Goal: Transaction & Acquisition: Purchase product/service

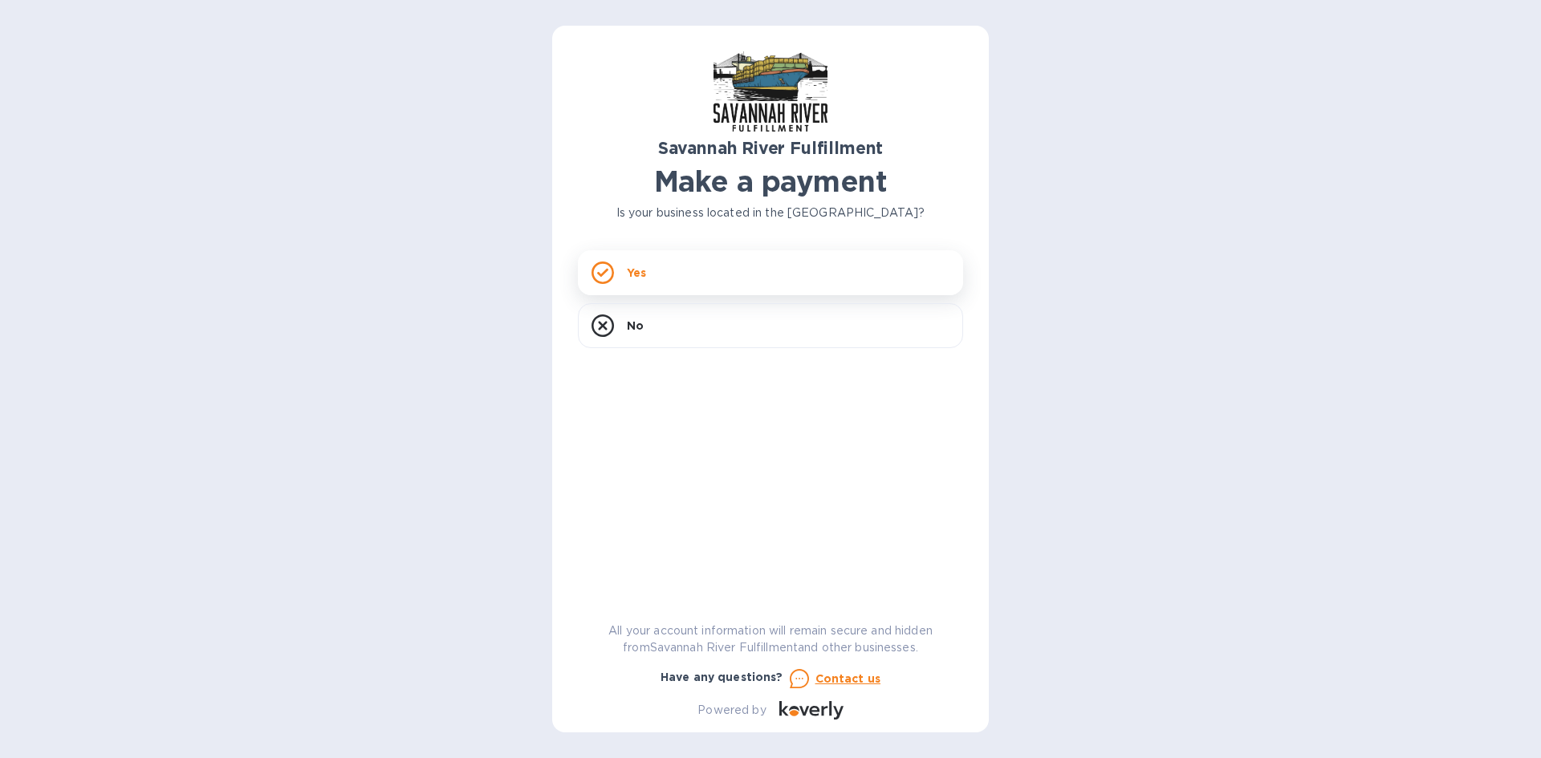
click at [812, 274] on div "Yes" at bounding box center [770, 272] width 385 height 45
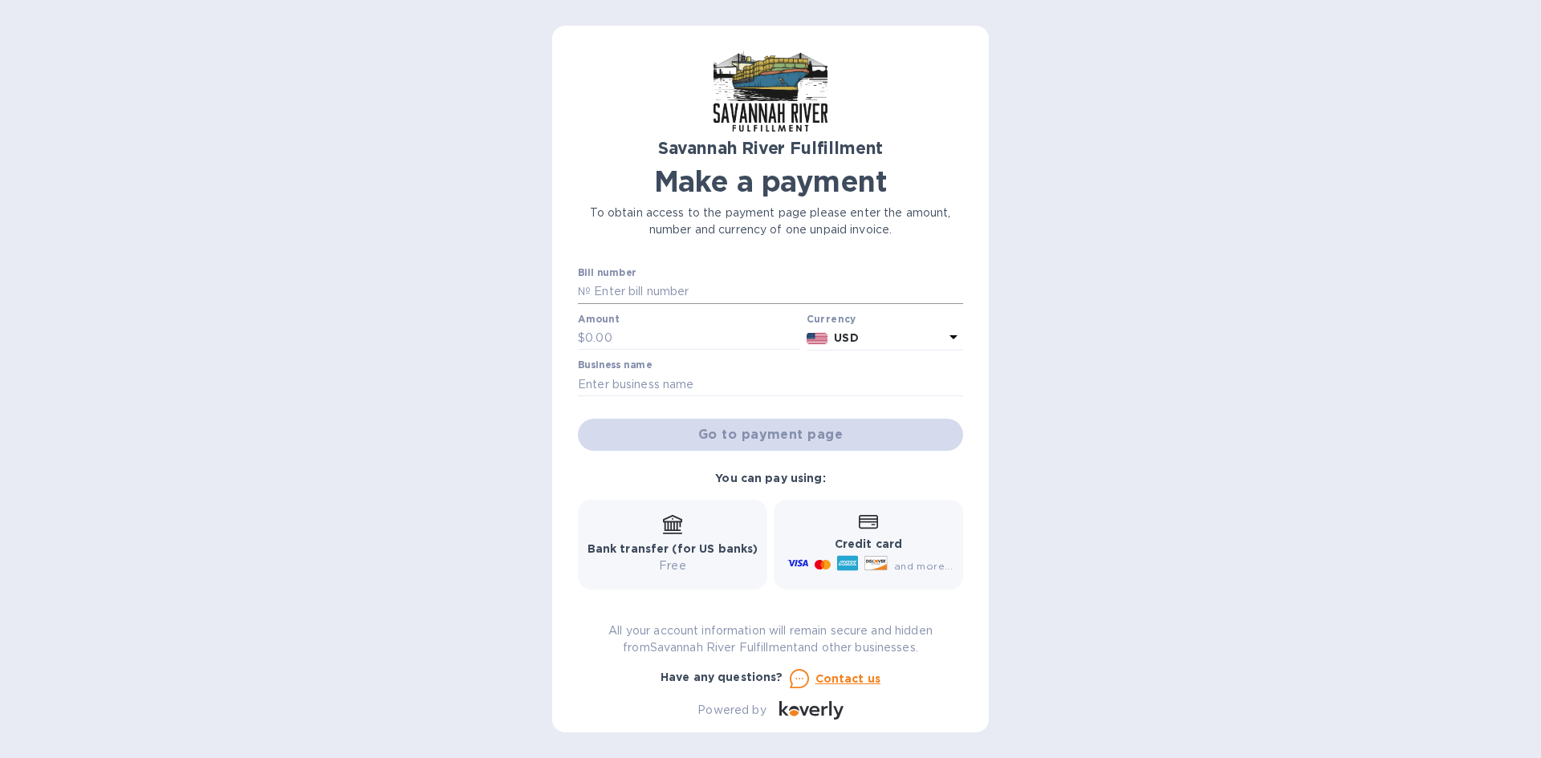
click at [697, 291] on input "text" at bounding box center [777, 292] width 372 height 24
type input "4638"
click at [710, 335] on input "text" at bounding box center [692, 339] width 215 height 24
type input "9,436.45"
click at [694, 385] on input "text" at bounding box center [770, 384] width 385 height 24
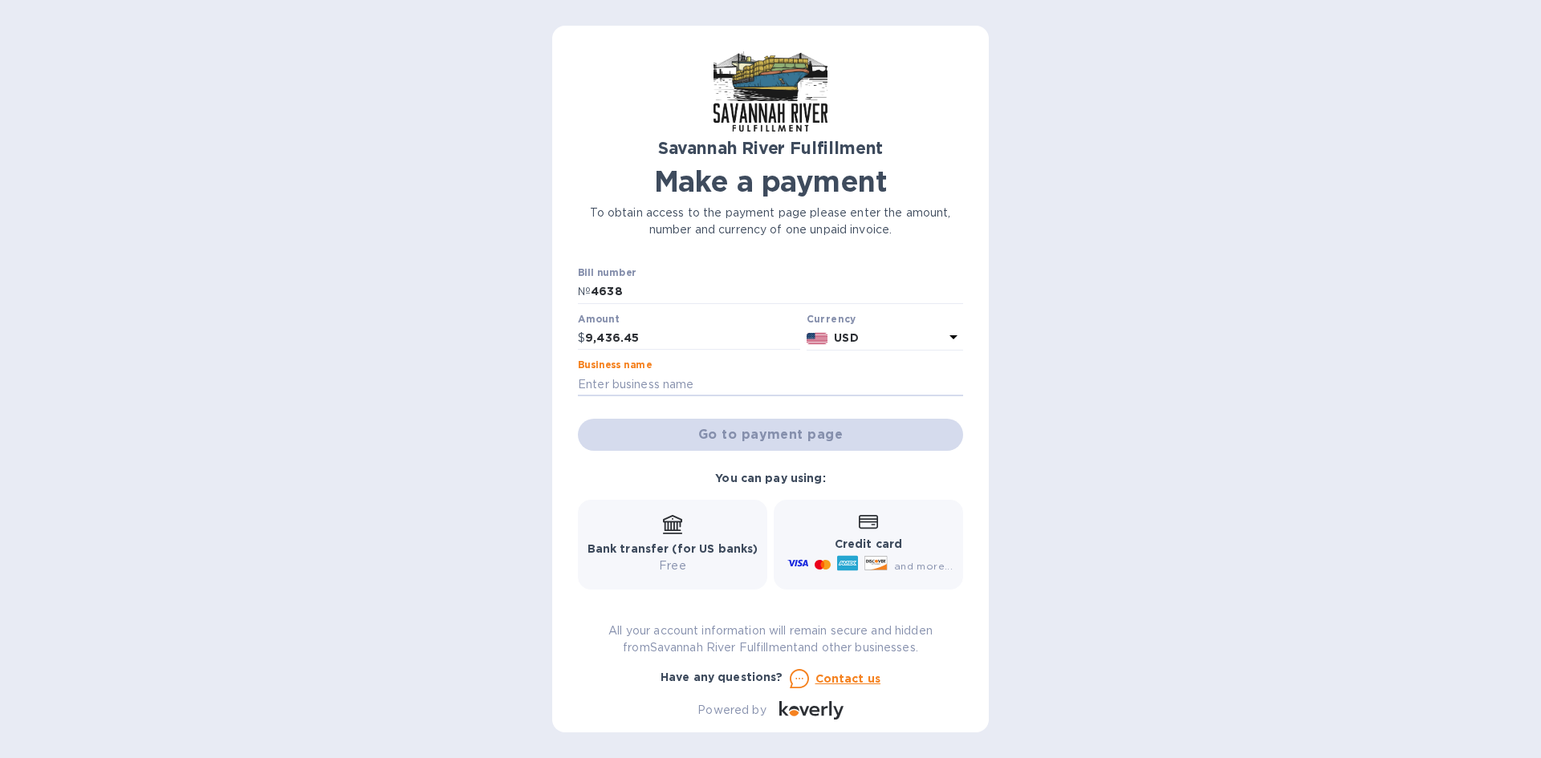
type input "PRODOH, LLC"
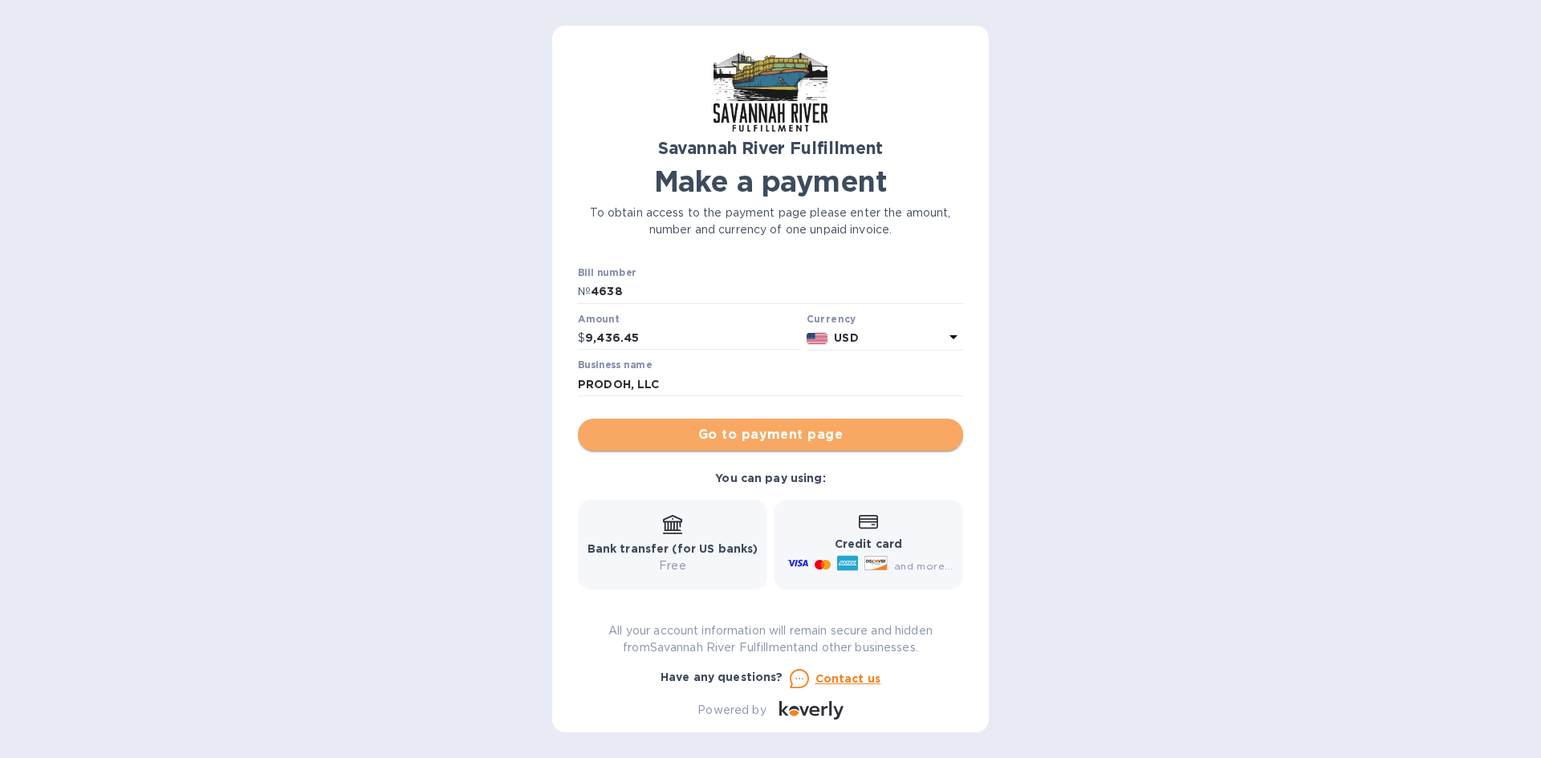
click at [770, 432] on span "Go to payment page" at bounding box center [771, 434] width 360 height 19
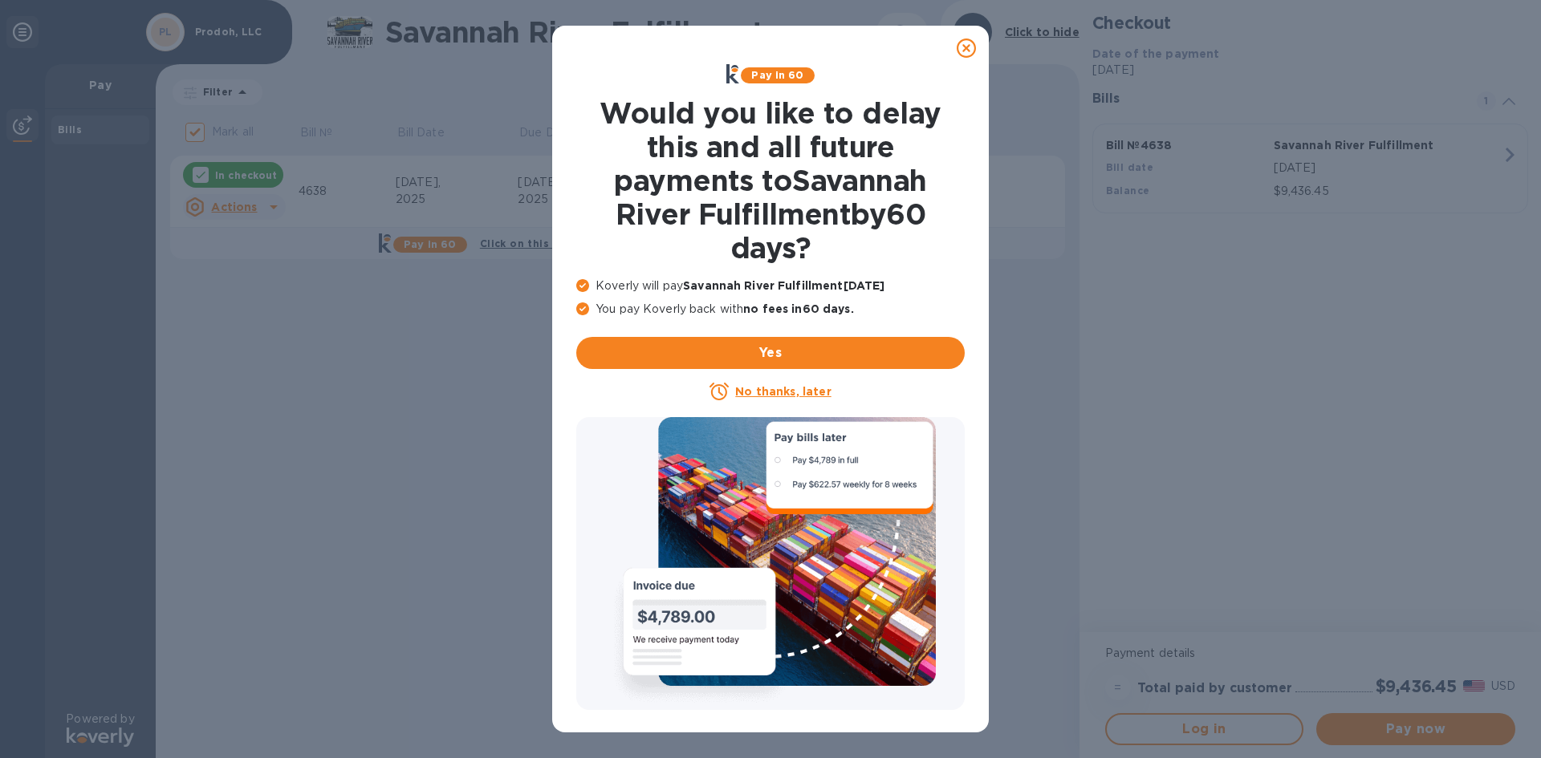
click at [967, 49] on icon at bounding box center [966, 48] width 19 height 19
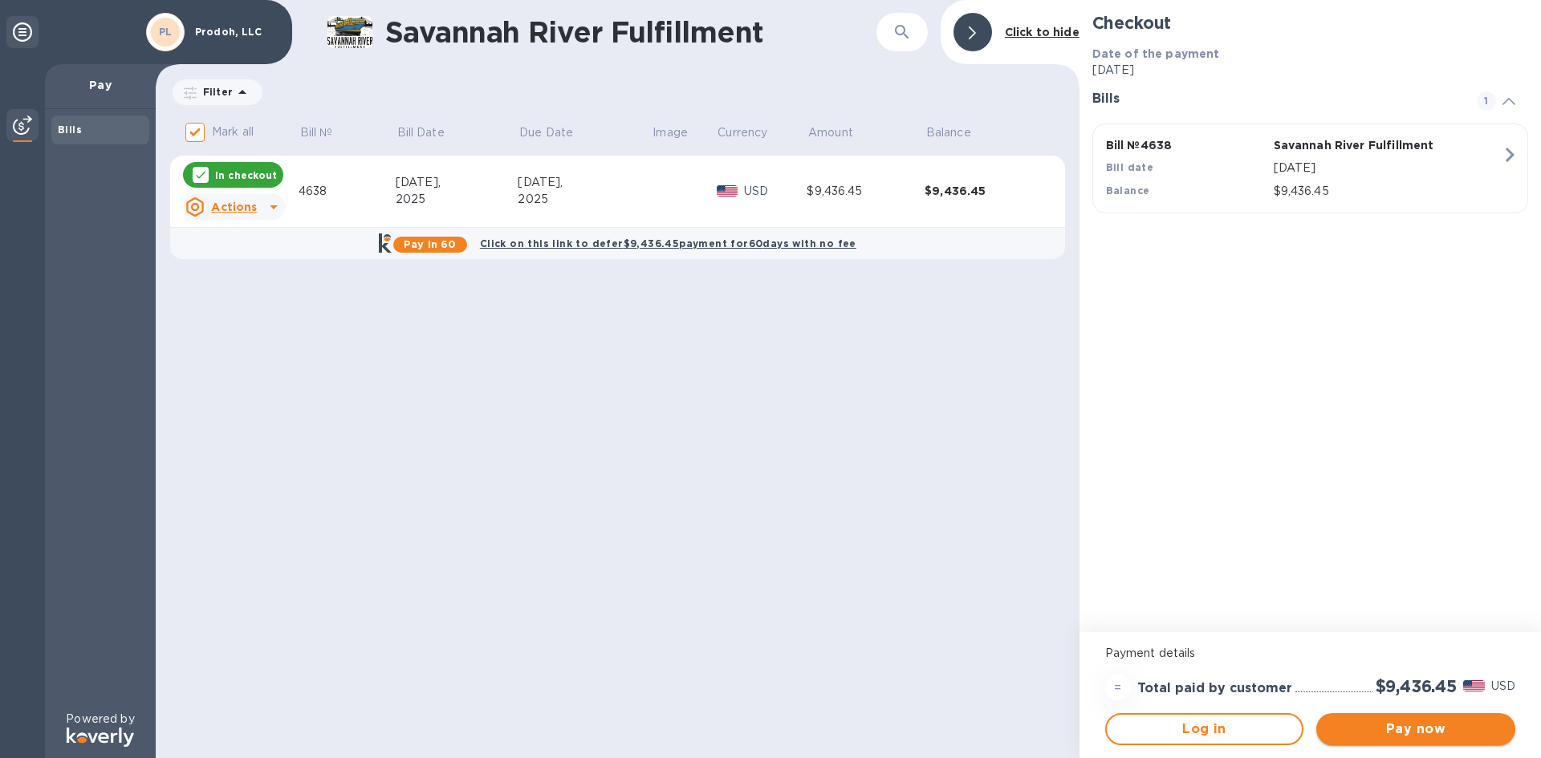
click at [1382, 739] on button "Pay now" at bounding box center [1415, 729] width 199 height 32
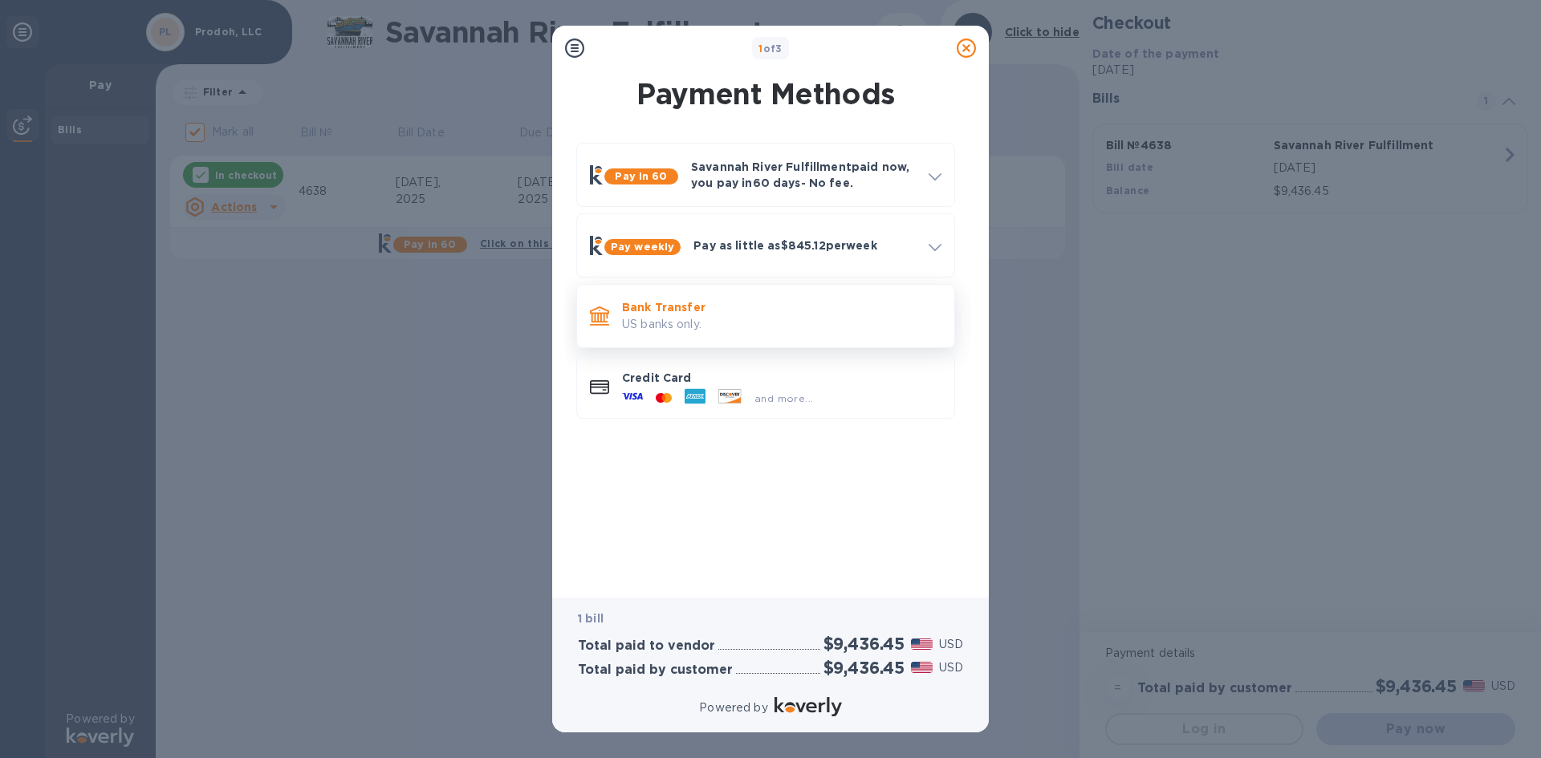
click at [673, 313] on p "Bank Transfer" at bounding box center [781, 307] width 319 height 16
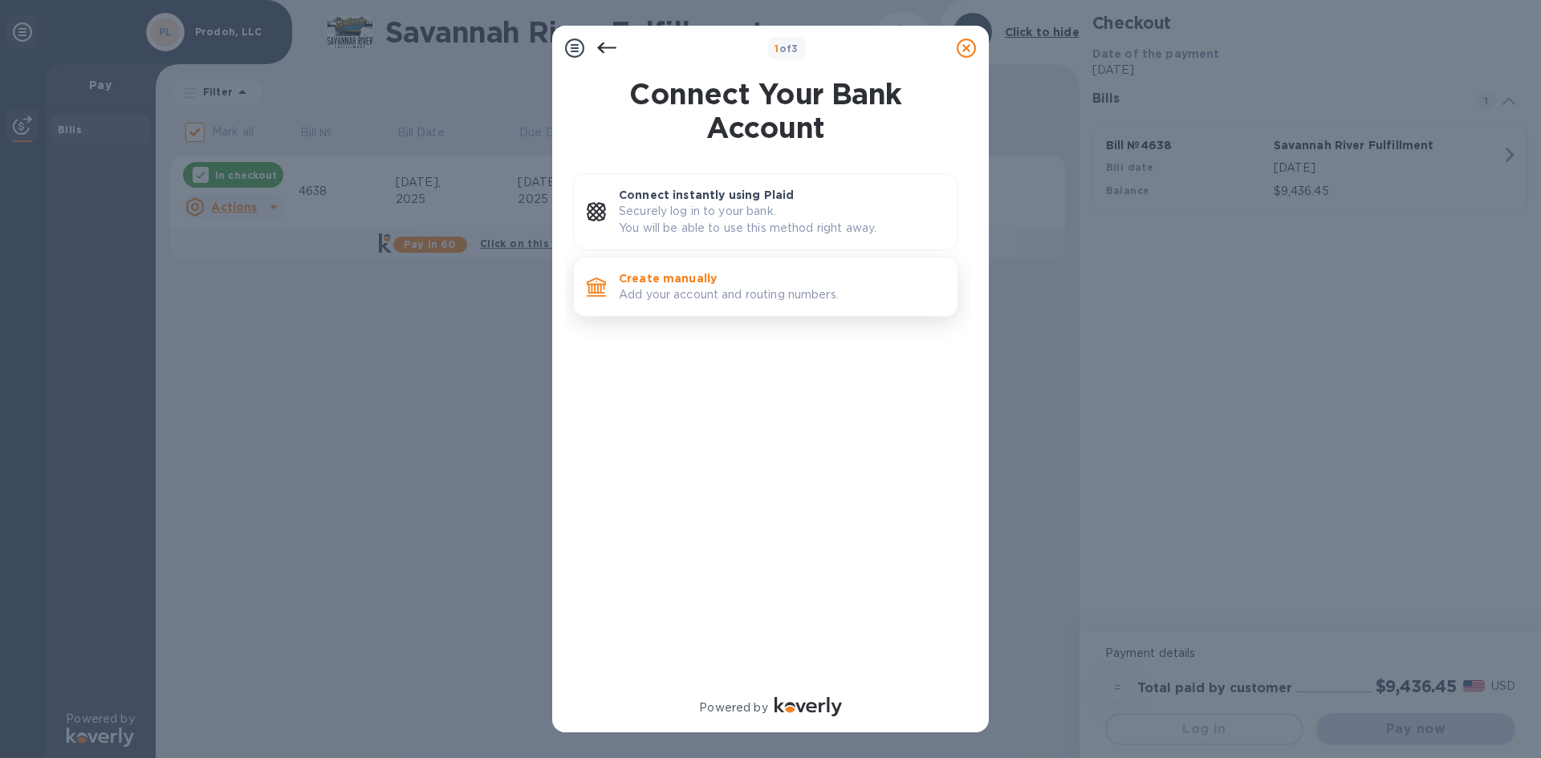
click at [673, 295] on p "Add your account and routing numbers." at bounding box center [782, 295] width 326 height 17
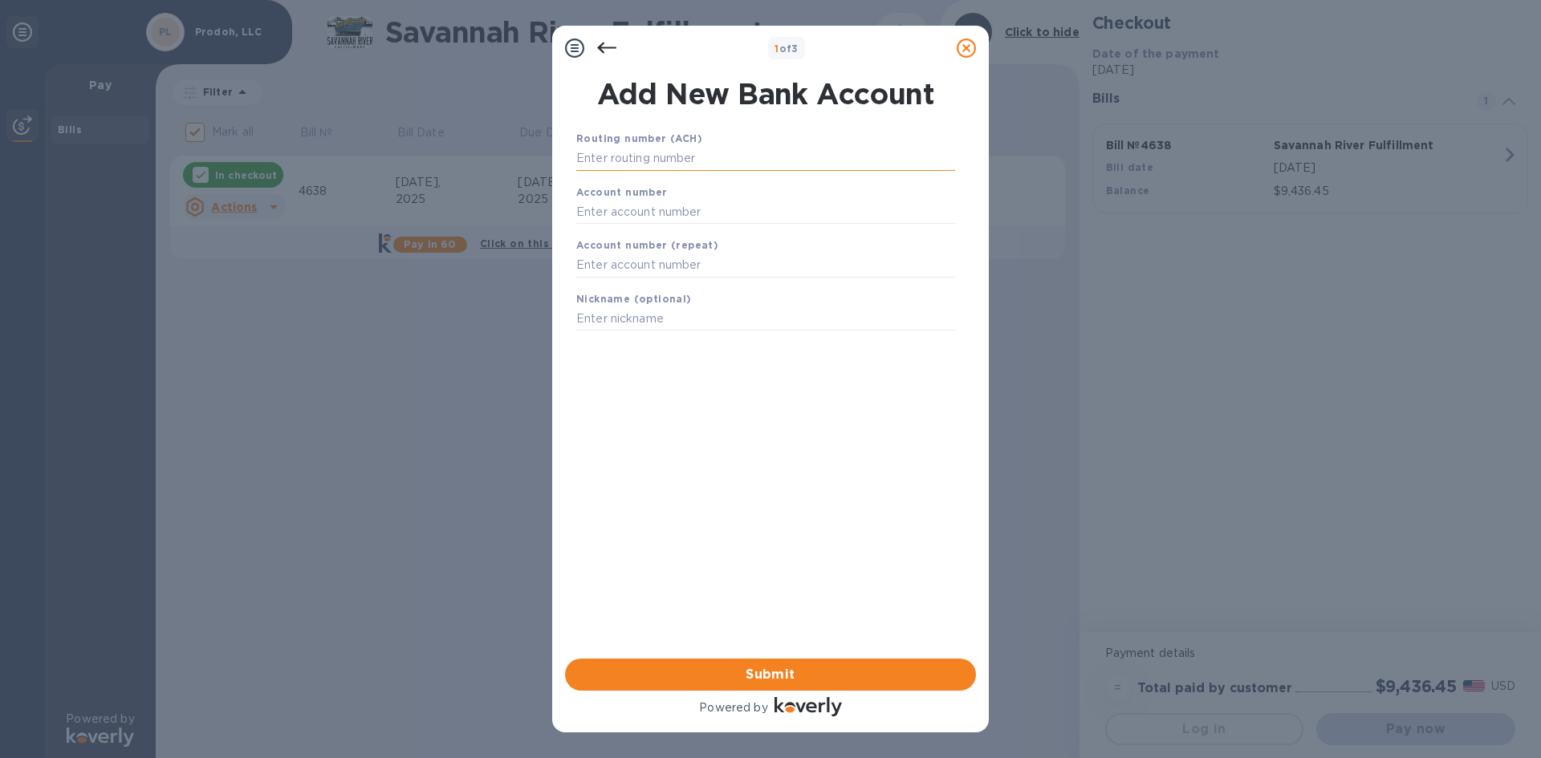
click at [758, 155] on input "text" at bounding box center [765, 159] width 379 height 24
type input "044101305"
click at [682, 229] on input "text" at bounding box center [765, 232] width 379 height 24
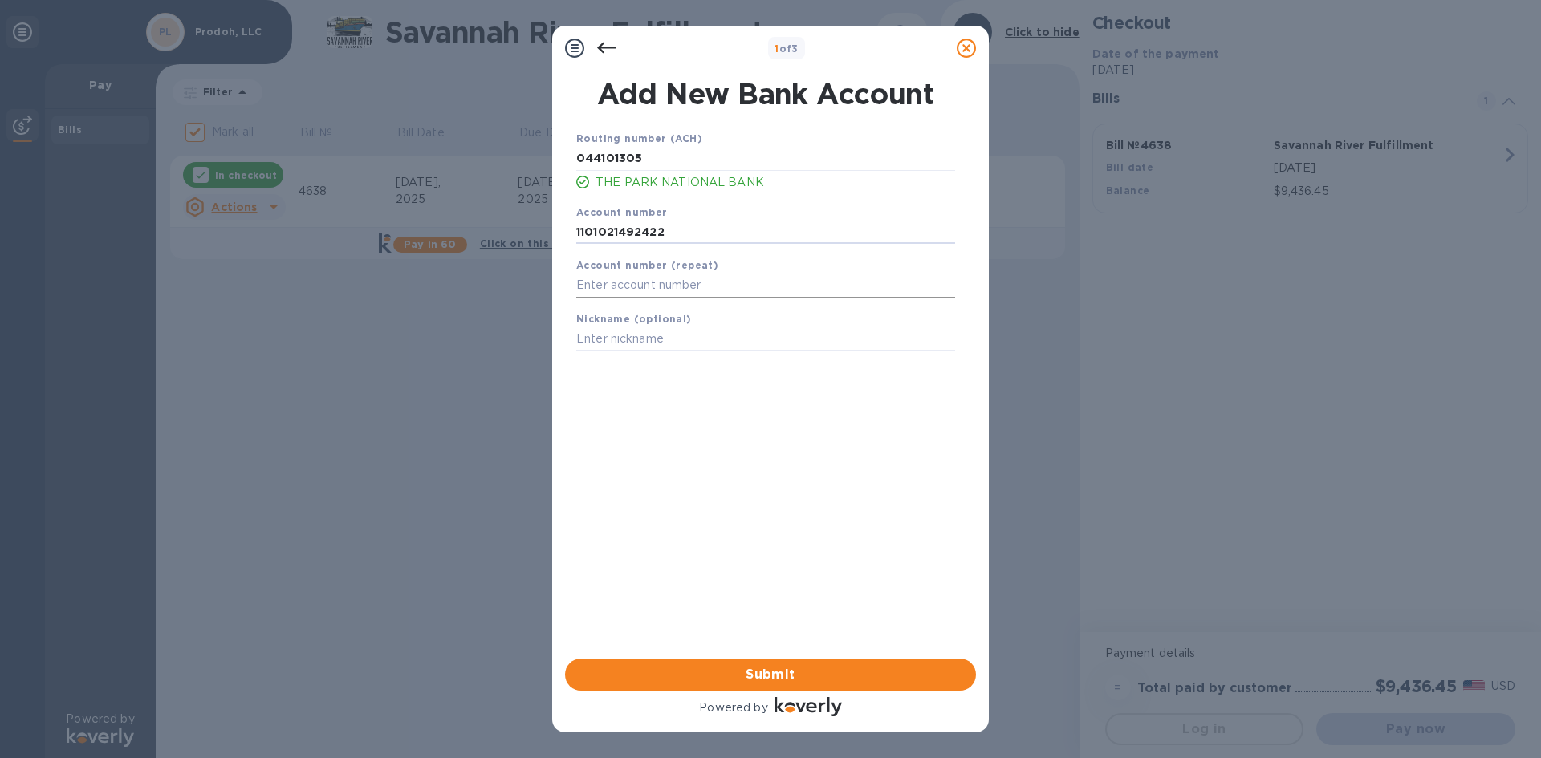
type input "1101021492422"
click at [697, 280] on input "text" at bounding box center [765, 286] width 379 height 24
type input "1101021492422"
click at [848, 672] on span "Submit" at bounding box center [770, 674] width 385 height 19
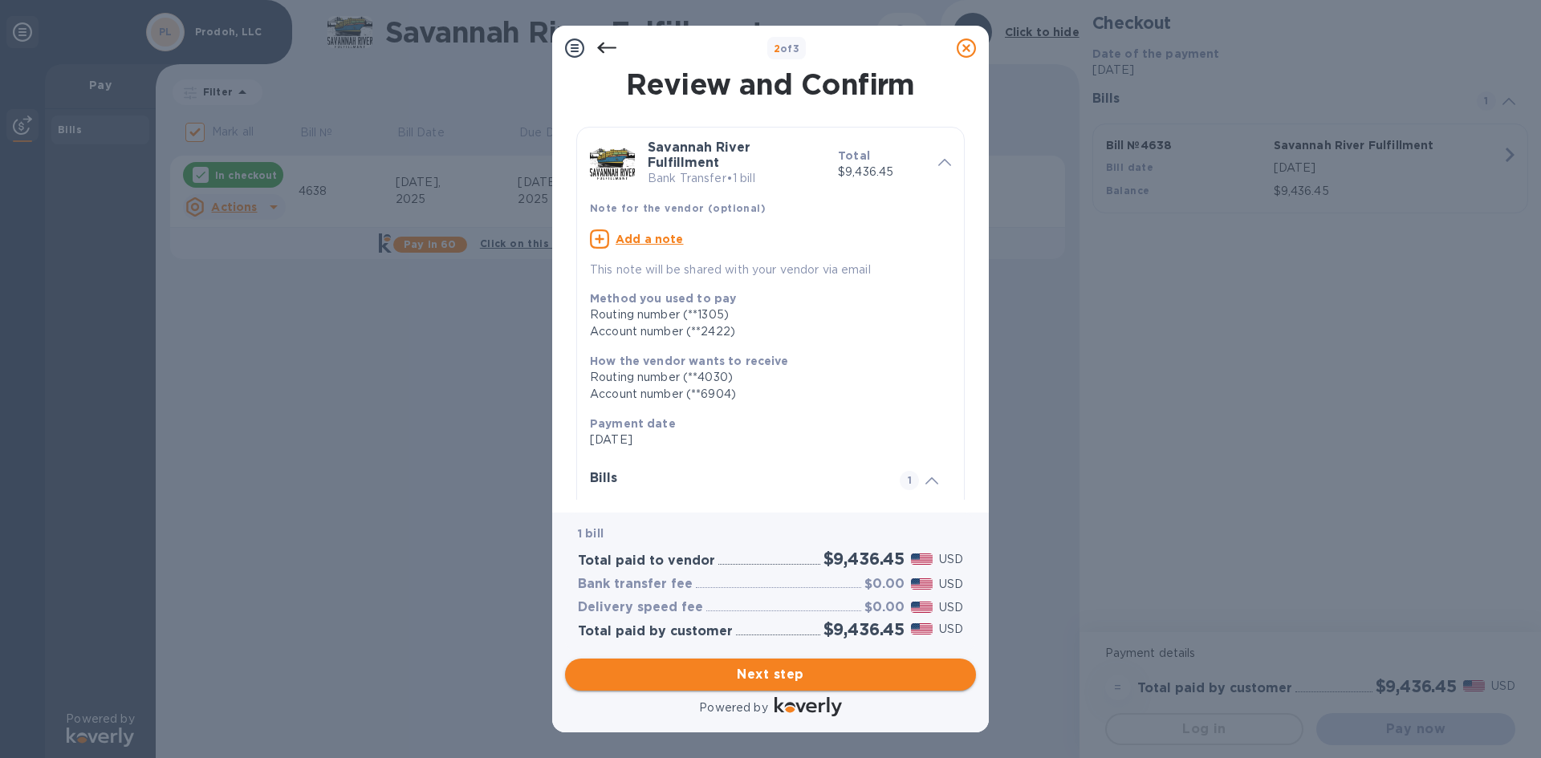
click at [932, 677] on span "Next step" at bounding box center [770, 674] width 385 height 19
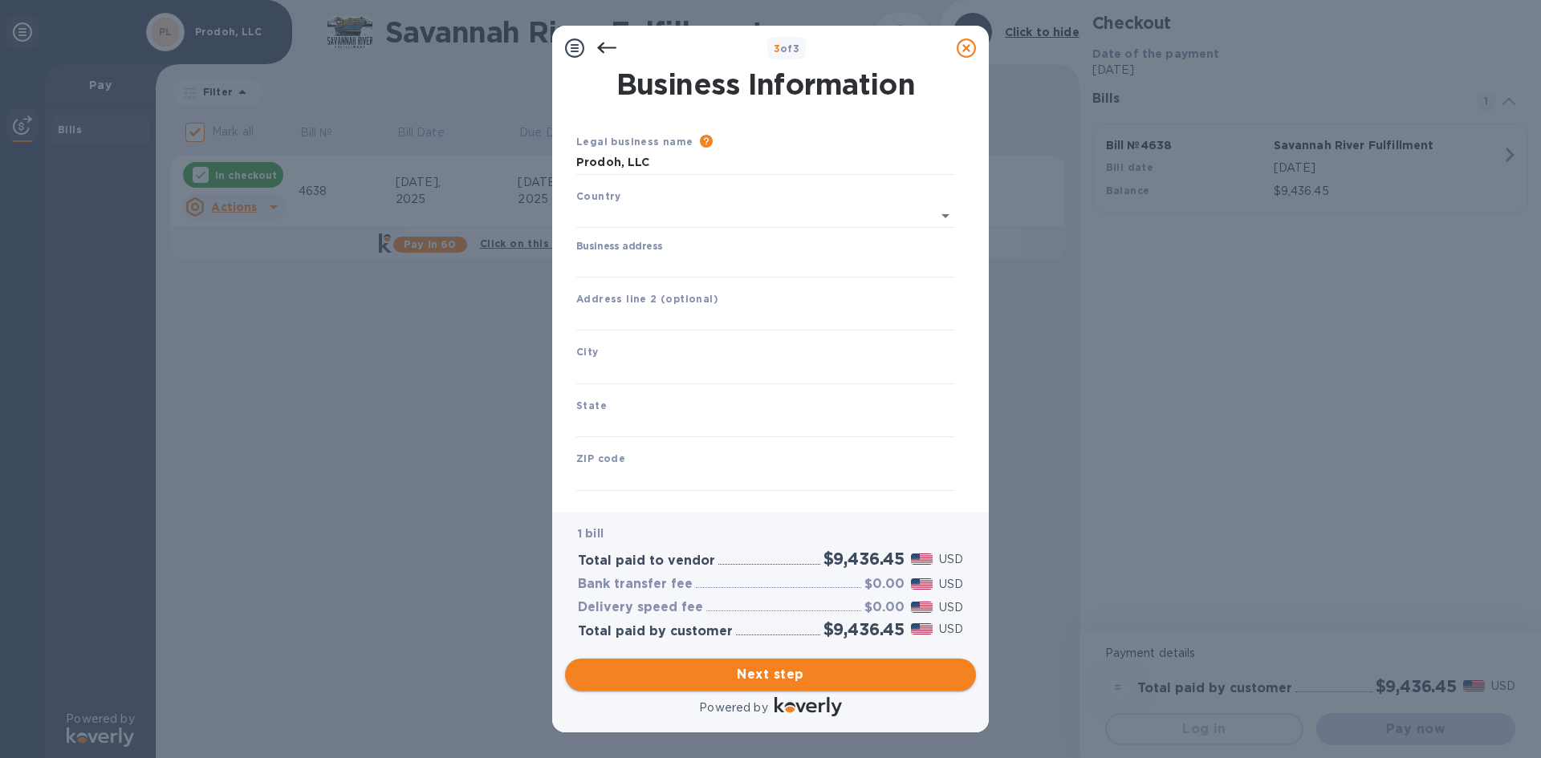
type input "[GEOGRAPHIC_DATA]"
click at [659, 266] on input "Business address" at bounding box center [765, 262] width 379 height 24
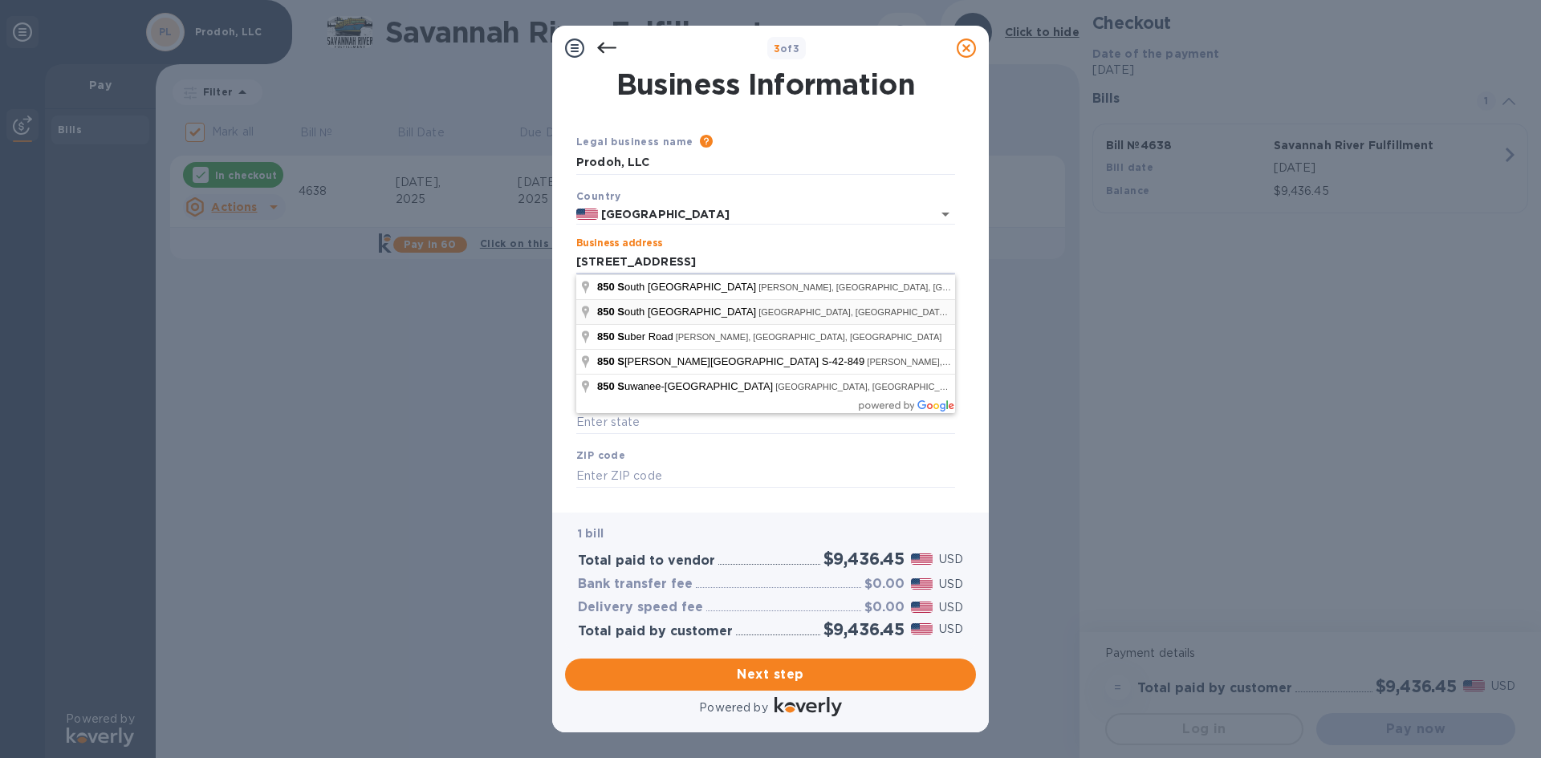
type input "[STREET_ADDRESS]"
type input "[GEOGRAPHIC_DATA]"
type input "SC"
type input "29607"
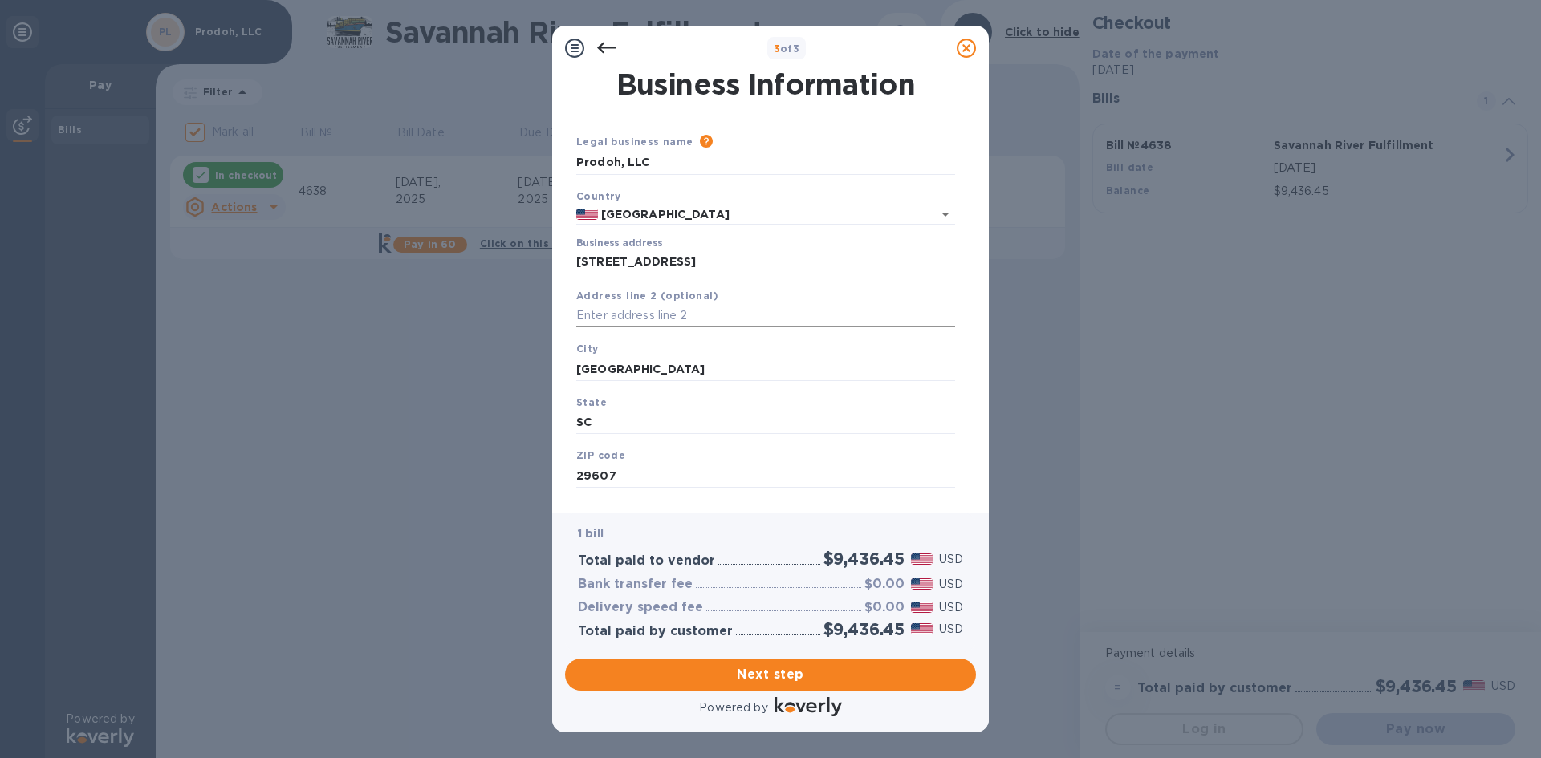
click at [702, 321] on input "text" at bounding box center [765, 316] width 379 height 24
type input "Suite 102"
click at [856, 681] on span "Next step" at bounding box center [770, 674] width 385 height 19
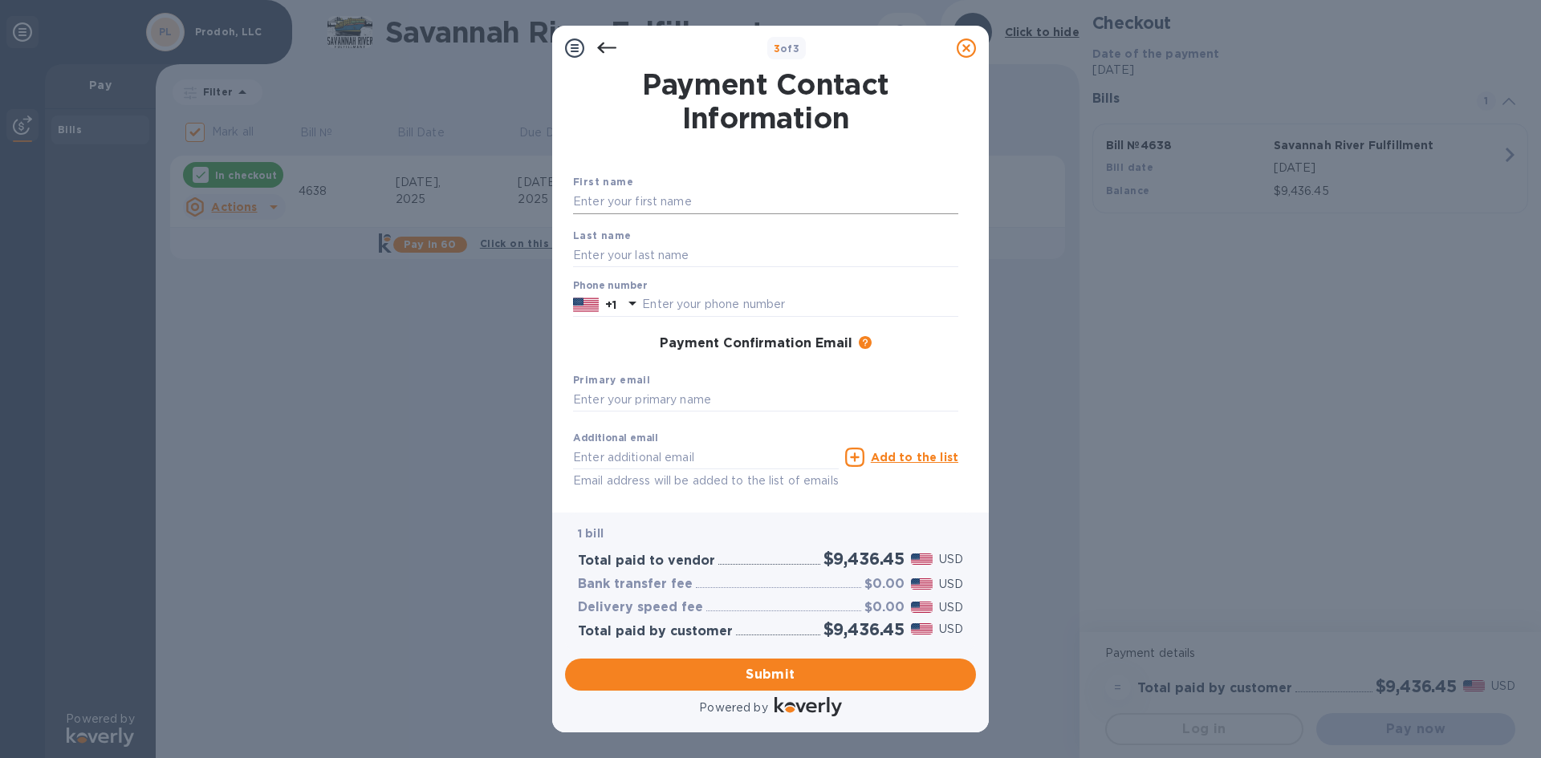
click at [671, 199] on input "text" at bounding box center [765, 202] width 385 height 24
type input "[PERSON_NAME]"
type input "Rodwell"
type input "8648841375"
click at [645, 394] on input "text" at bounding box center [765, 400] width 385 height 24
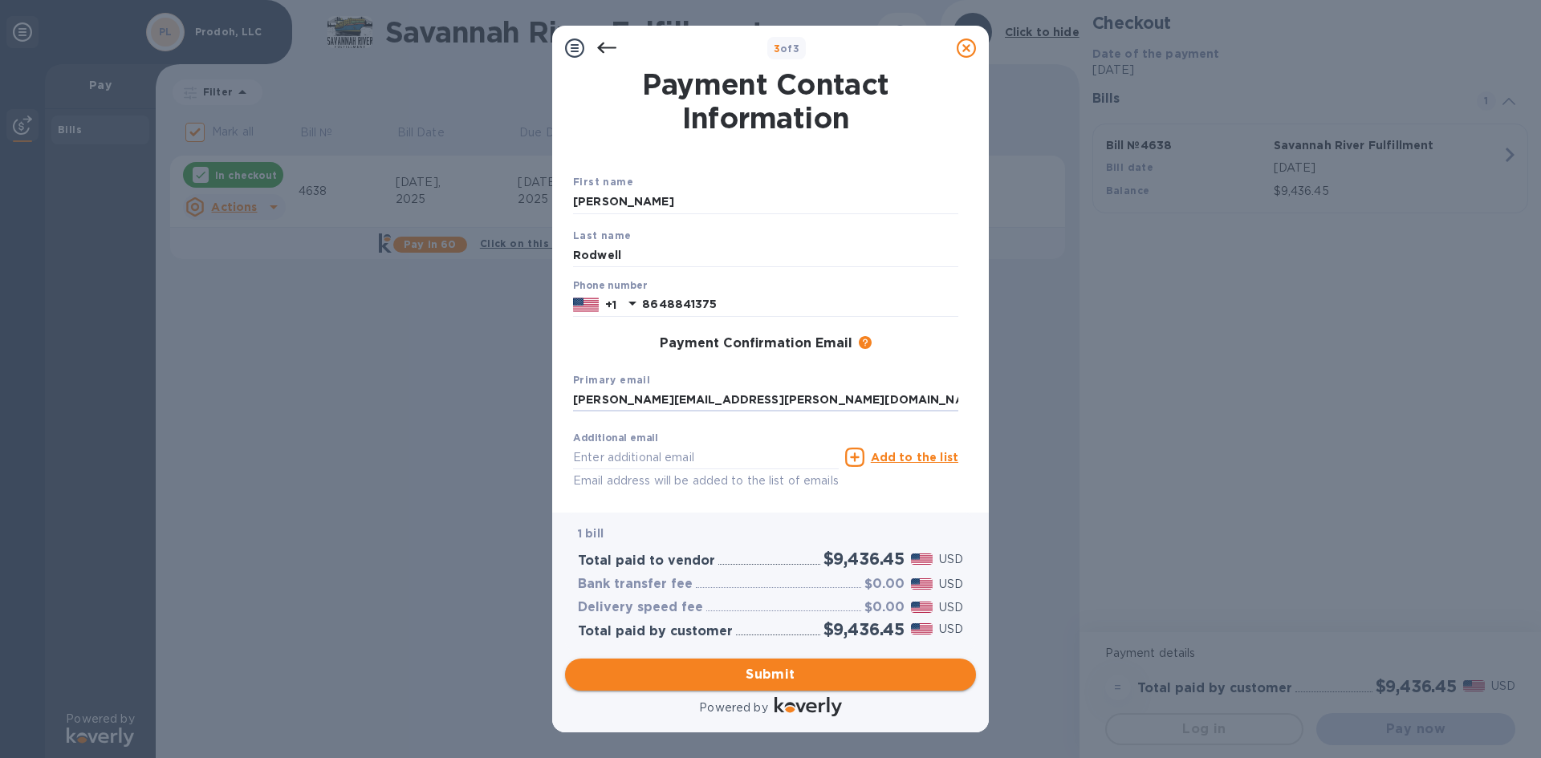
type input "[PERSON_NAME][EMAIL_ADDRESS][PERSON_NAME][DOMAIN_NAME]"
click at [832, 681] on span "Submit" at bounding box center [770, 674] width 385 height 19
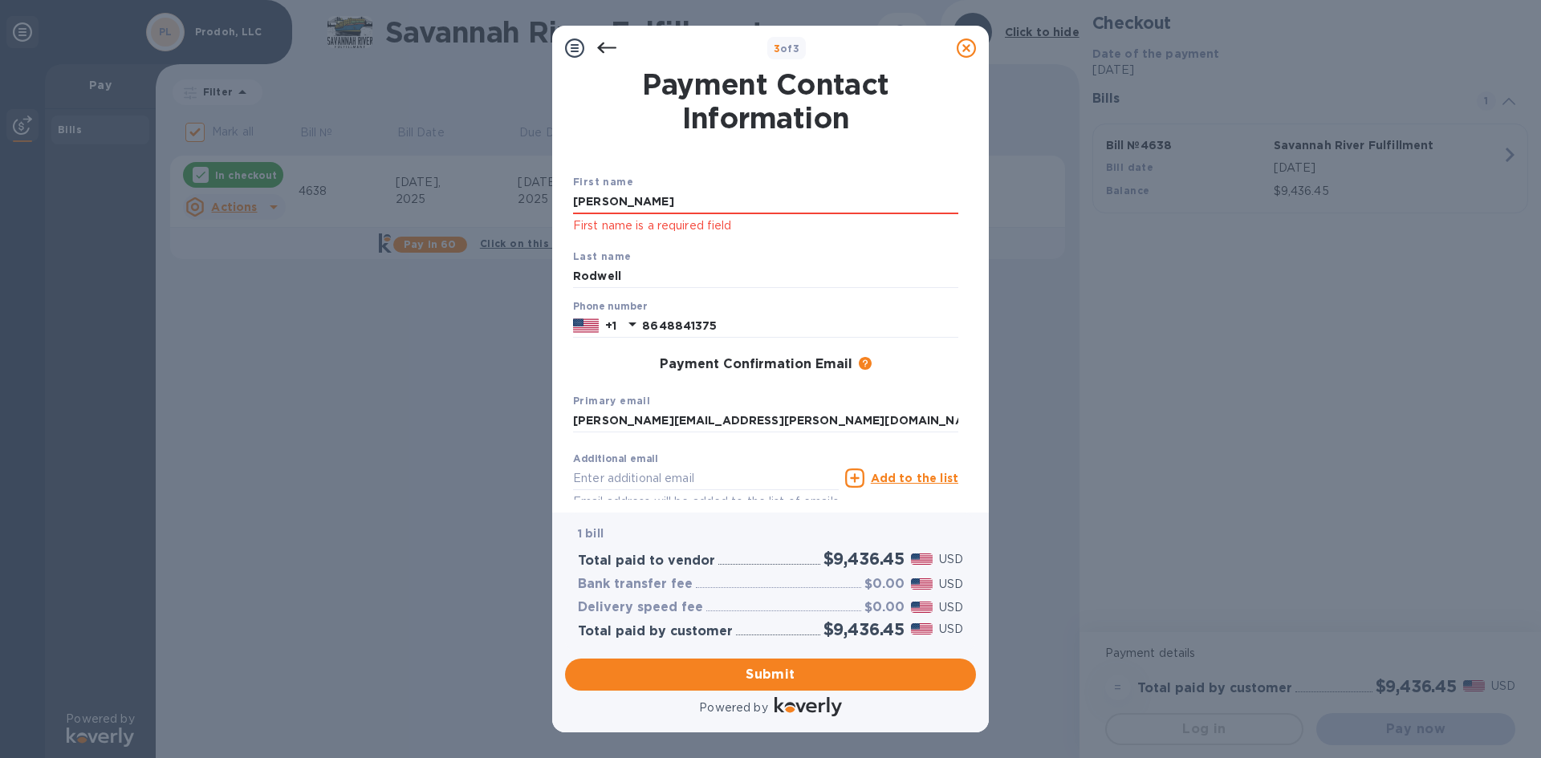
drag, startPoint x: 657, startPoint y: 201, endPoint x: 551, endPoint y: 194, distance: 106.1
click at [551, 193] on div "3 of 3 Payment Contact Information First name [PERSON_NAME] First name is a req…" at bounding box center [770, 379] width 1541 height 758
type input "[PERSON_NAME]"
type input "Rodwell"
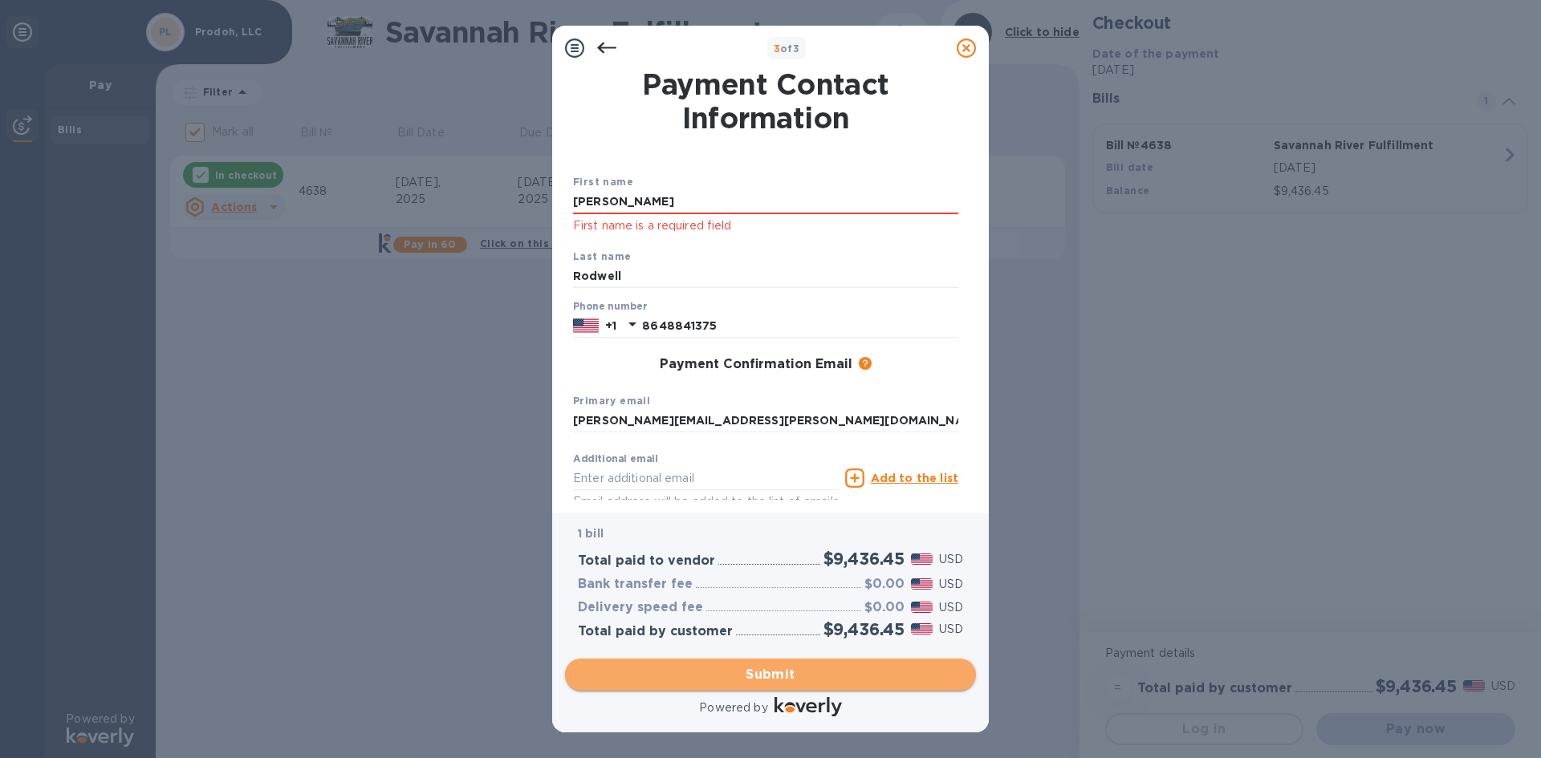
click at [828, 678] on span "Submit" at bounding box center [770, 674] width 385 height 19
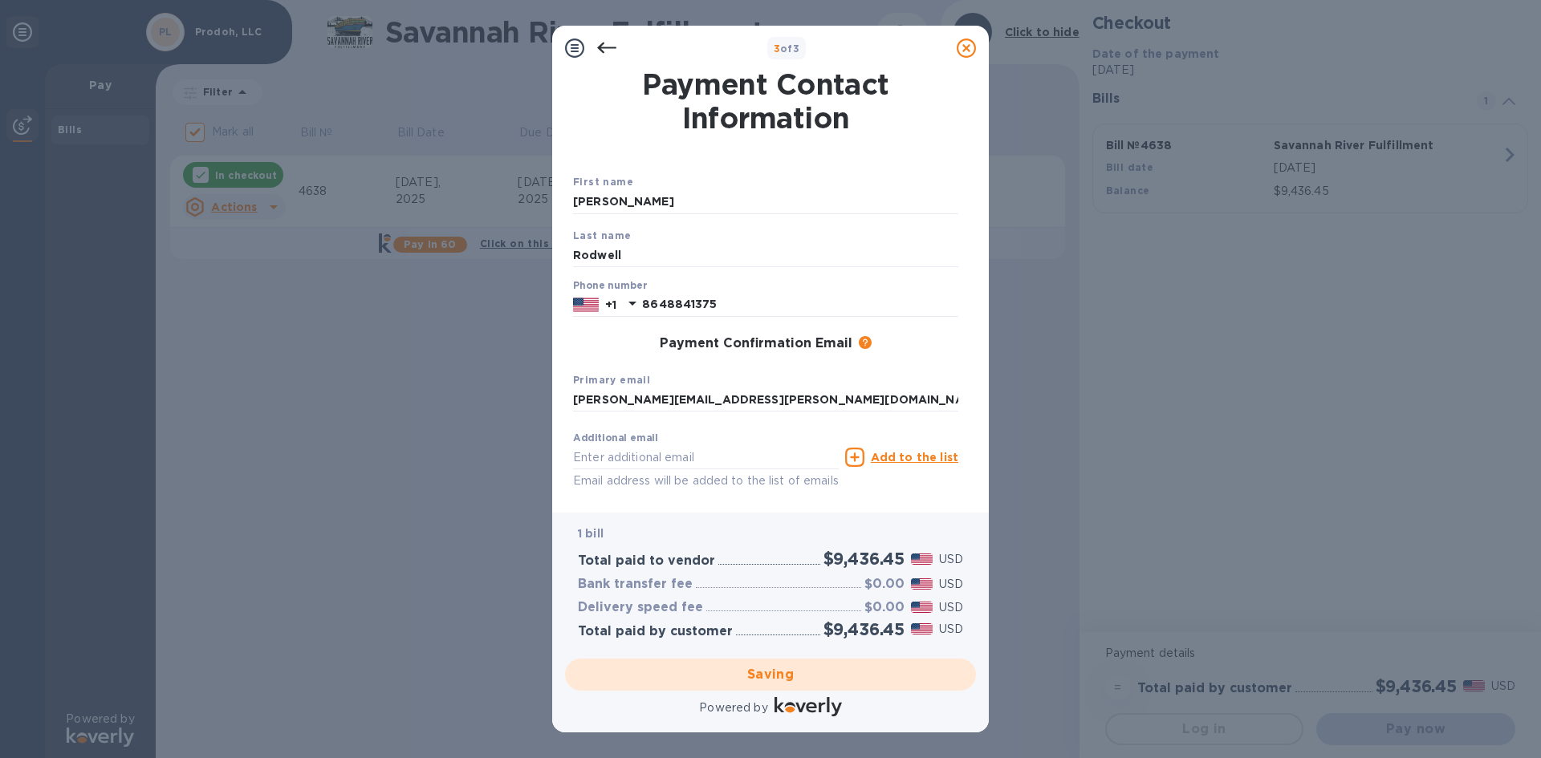
checkbox input "false"
